Goal: Browse casually

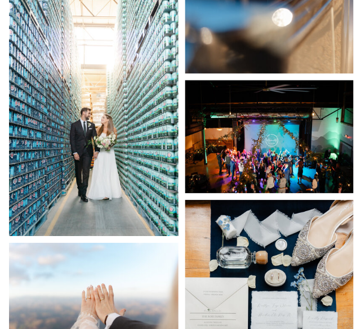
scroll to position [7383, 0]
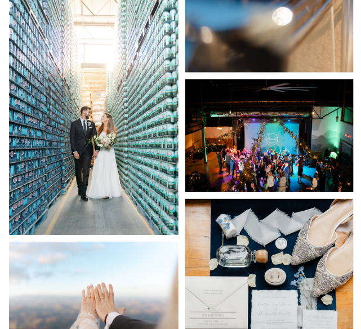
click at [139, 165] on img at bounding box center [93, 107] width 169 height 253
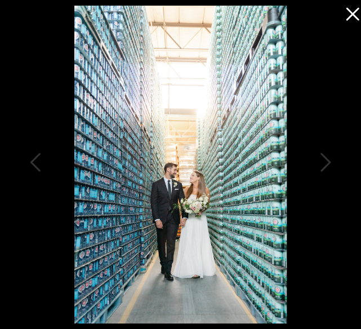
click at [355, 11] on icon at bounding box center [352, 14] width 13 height 13
click at [349, 9] on icon at bounding box center [352, 14] width 13 height 13
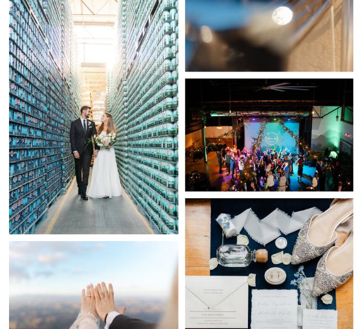
scroll to position [7389, 0]
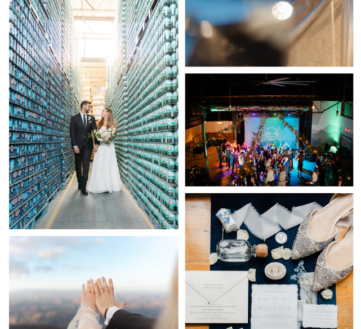
click at [249, 135] on img at bounding box center [269, 130] width 169 height 113
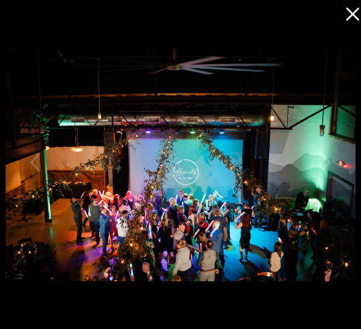
click at [354, 12] on icon at bounding box center [352, 14] width 13 height 13
click at [355, 14] on icon at bounding box center [350, 11] width 23 height 23
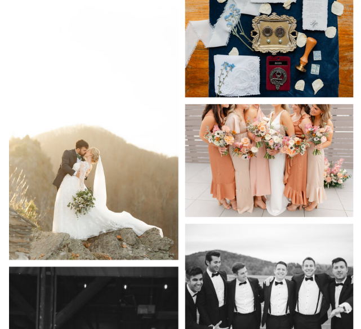
scroll to position [7738, 0]
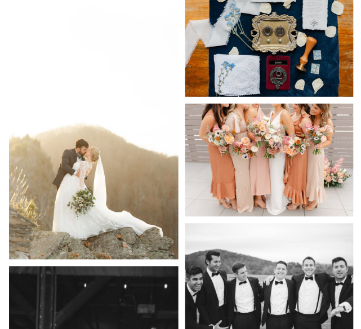
click at [237, 135] on img at bounding box center [269, 160] width 169 height 113
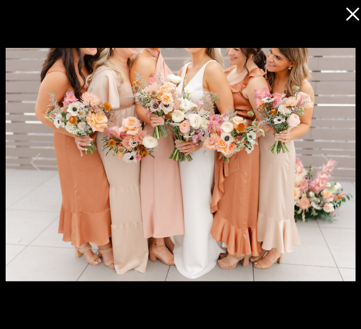
click at [350, 13] on icon at bounding box center [350, 11] width 23 height 23
click at [353, 18] on icon at bounding box center [350, 11] width 23 height 23
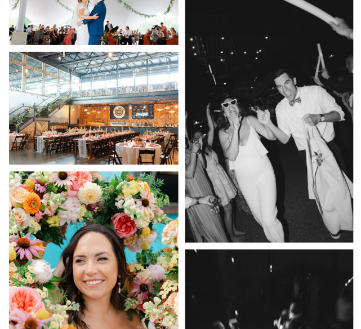
scroll to position [10251, 0]
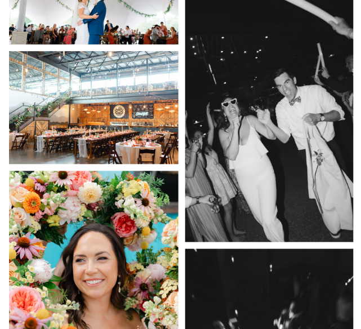
click at [135, 103] on img at bounding box center [93, 107] width 169 height 113
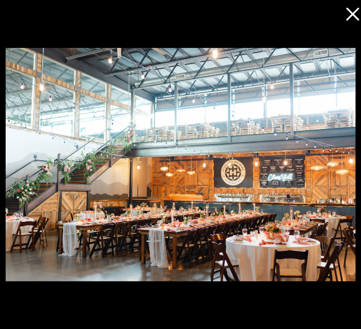
click at [342, 24] on div at bounding box center [180, 164] width 361 height 329
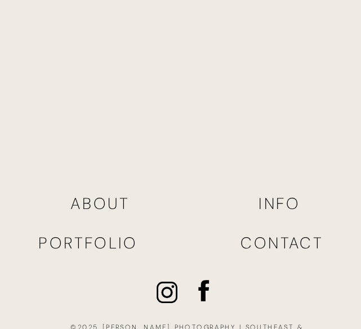
scroll to position [14931, 0]
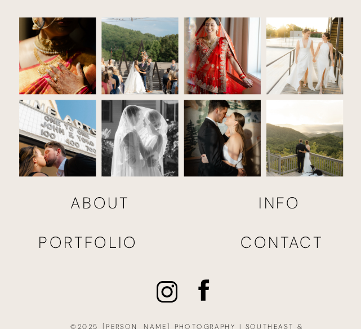
click at [142, 52] on img at bounding box center [139, 55] width 77 height 77
